Goal: Information Seeking & Learning: Learn about a topic

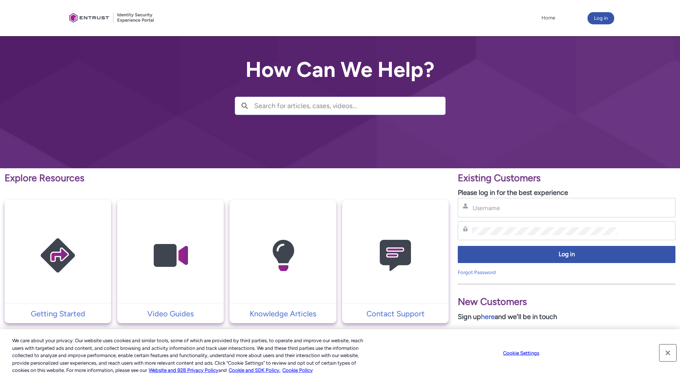
click at [667, 351] on button "Close" at bounding box center [668, 352] width 17 height 17
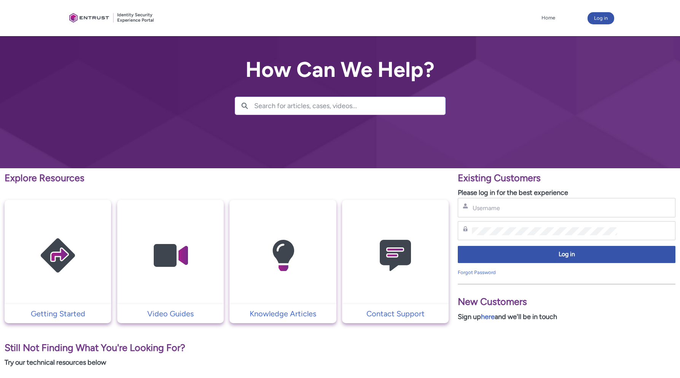
click at [161, 265] on img at bounding box center [170, 256] width 72 height 82
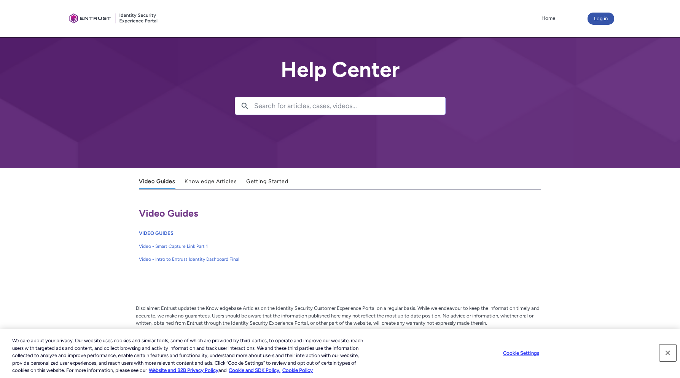
click at [671, 352] on button "Close" at bounding box center [668, 352] width 17 height 17
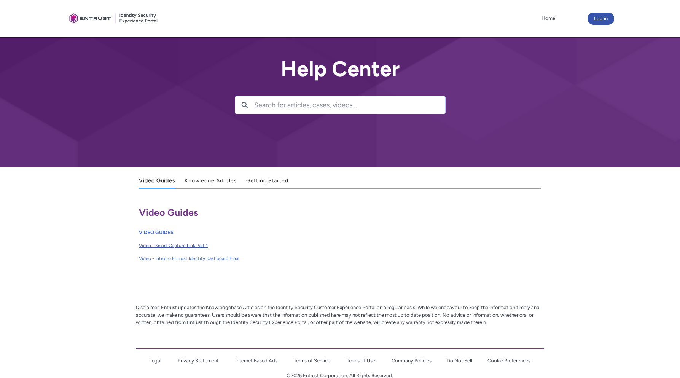
scroll to position [11, 0]
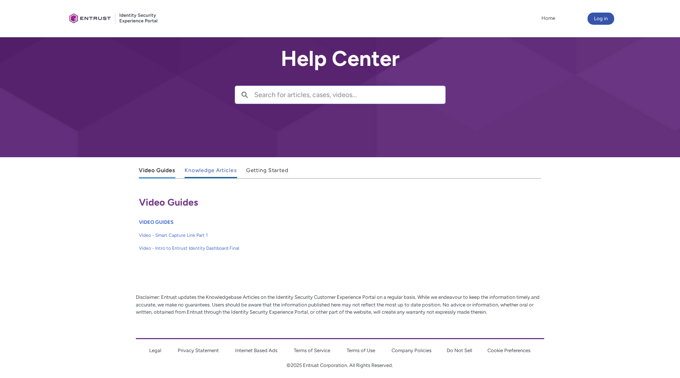
click at [208, 172] on span "Knowledge Articles" at bounding box center [211, 170] width 53 height 6
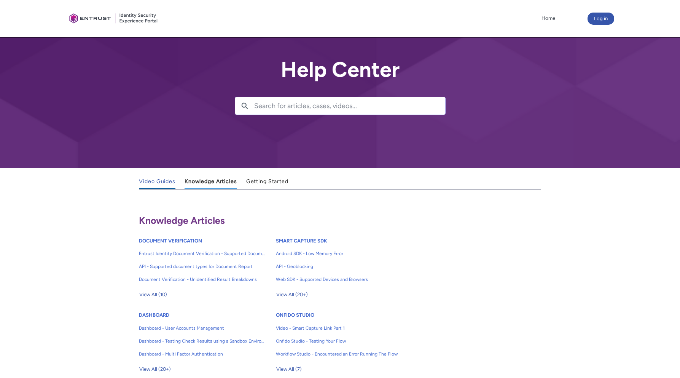
click at [163, 180] on span "Video Guides" at bounding box center [157, 181] width 37 height 6
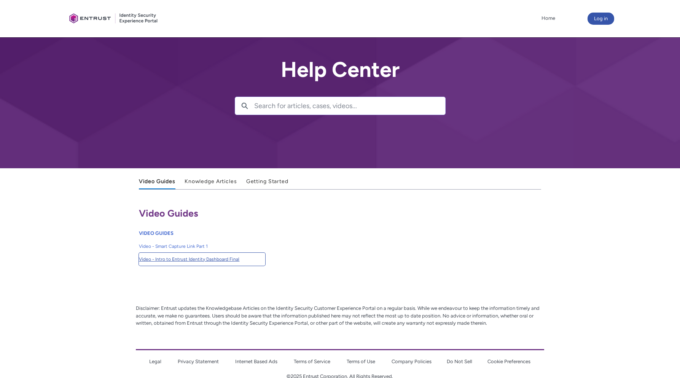
click at [174, 261] on span "Video - Intro to Entrust Identity Dashboard Final" at bounding box center [202, 259] width 126 height 7
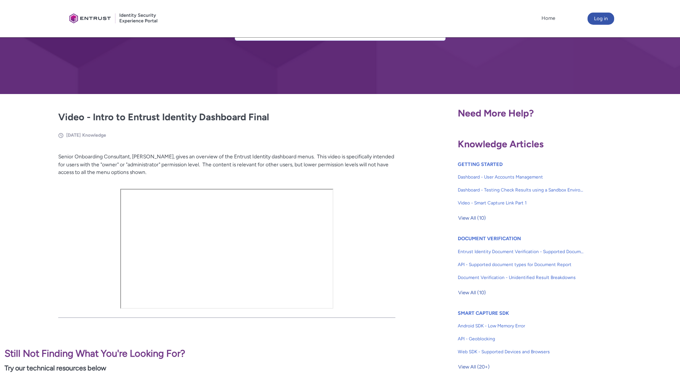
scroll to position [75, 0]
drag, startPoint x: 375, startPoint y: 177, endPoint x: 379, endPoint y: 176, distance: 5.0
click at [375, 177] on p "Senior Onboarding Consultant, Ryan, gives an overview of the Entrust Identity d…" at bounding box center [226, 168] width 337 height 32
